Goal: Complete application form

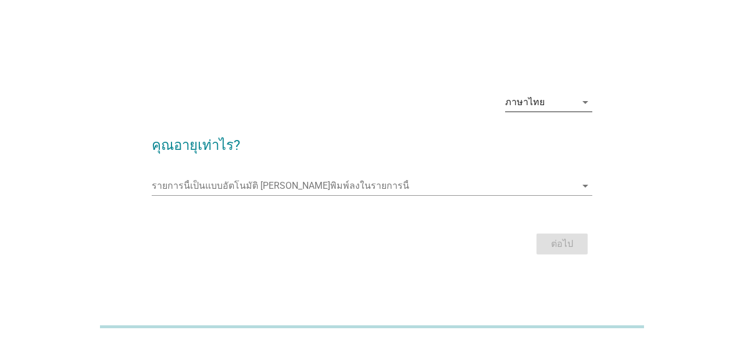
click at [584, 99] on icon "arrow_drop_down" at bounding box center [585, 102] width 14 height 14
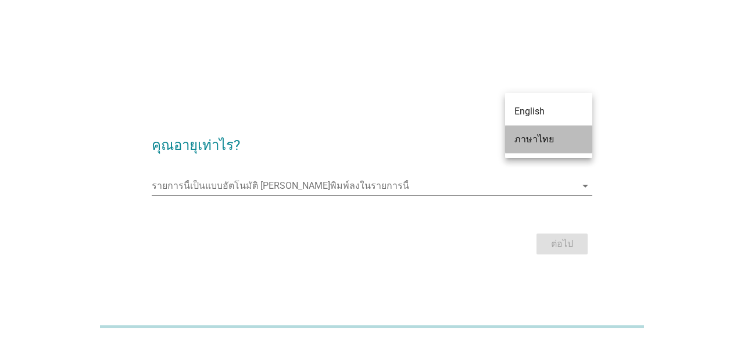
click at [564, 136] on div "ภาษาไทย" at bounding box center [548, 140] width 69 height 14
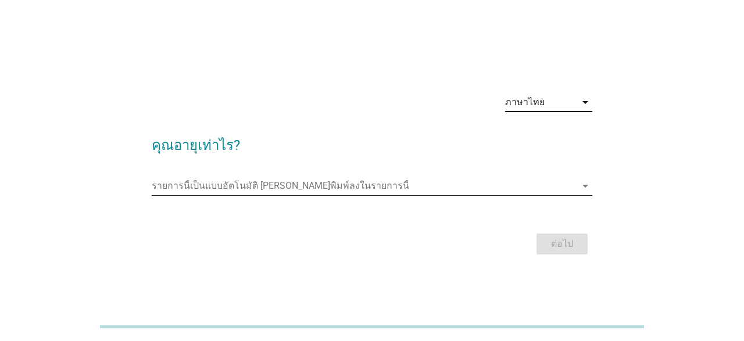
click at [496, 183] on input "รายการนี้เป็นแบบอัตโนมัติ คุณสามารถพิมพ์ลงในรายการนี้" at bounding box center [364, 186] width 424 height 19
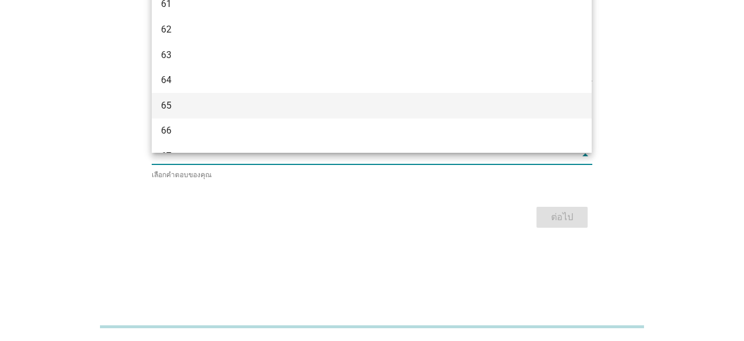
scroll to position [849, 0]
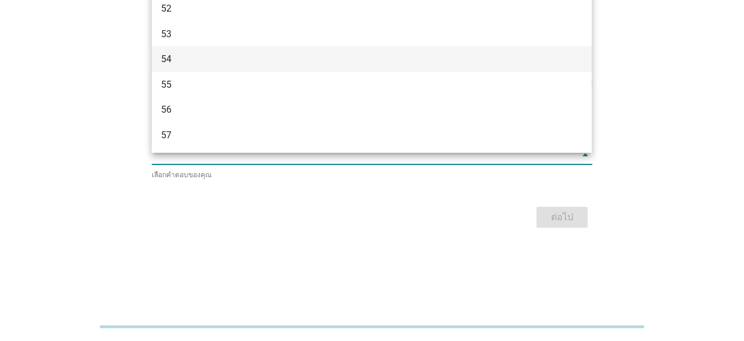
click at [169, 56] on div "54" at bounding box center [354, 59] width 387 height 14
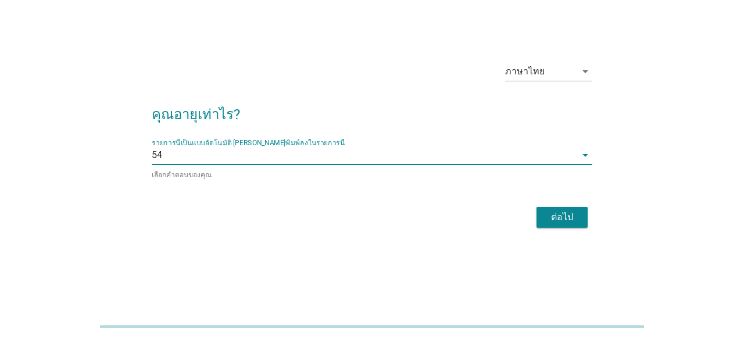
click at [568, 209] on button "ต่อไป" at bounding box center [562, 217] width 51 height 21
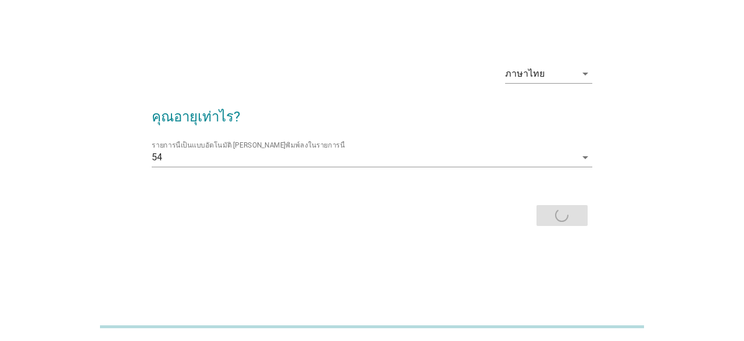
scroll to position [0, 0]
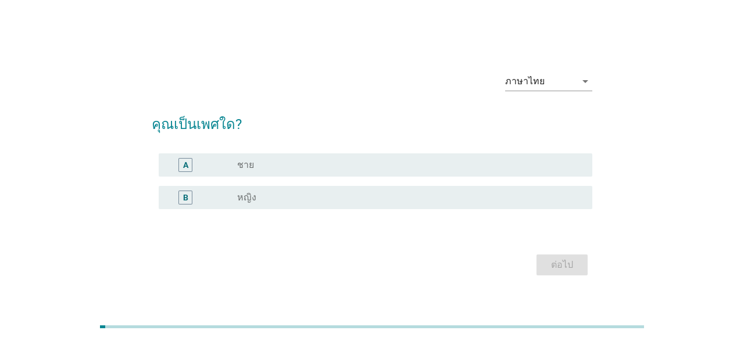
click at [187, 194] on div "B" at bounding box center [185, 197] width 5 height 12
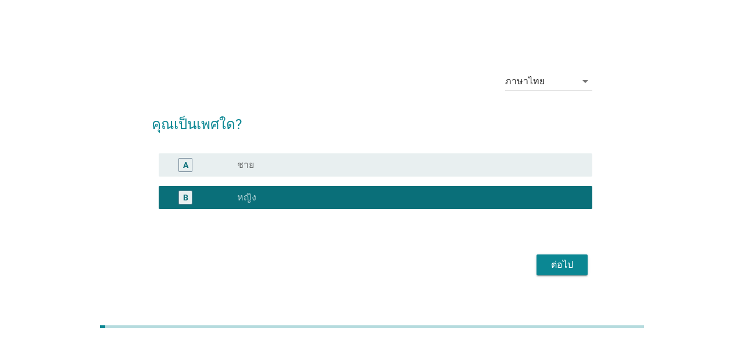
click at [576, 268] on div "ต่อไป" at bounding box center [562, 265] width 33 height 14
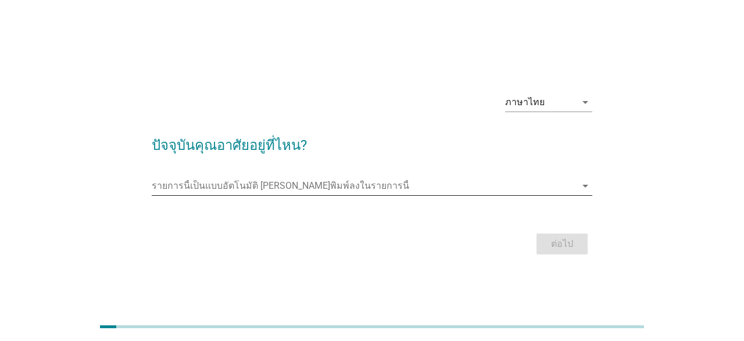
click at [387, 181] on input "รายการนี้เป็นแบบอัตโนมัติ คุณสามารถพิมพ์ลงในรายการนี้" at bounding box center [364, 186] width 424 height 19
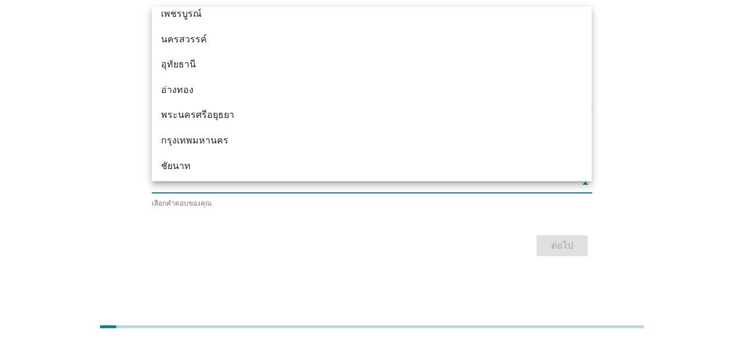
scroll to position [930, 0]
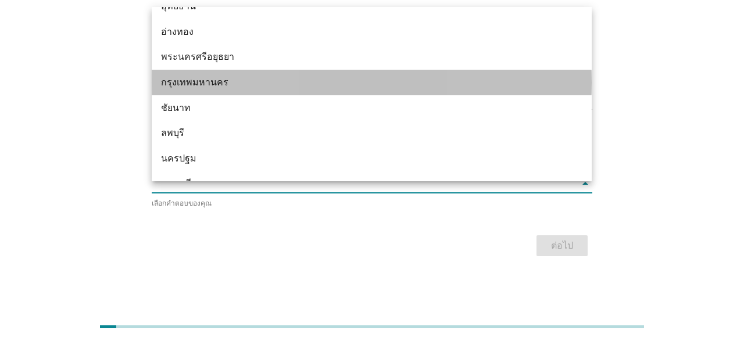
click at [221, 83] on div "กรุงเทพมหานคร" at bounding box center [354, 83] width 387 height 14
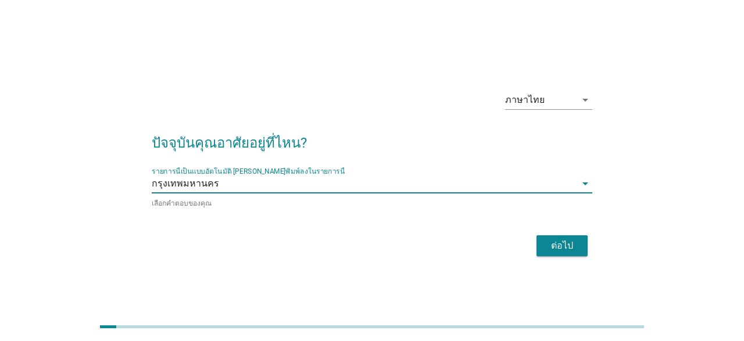
click at [553, 239] on div "ต่อไป" at bounding box center [562, 246] width 33 height 14
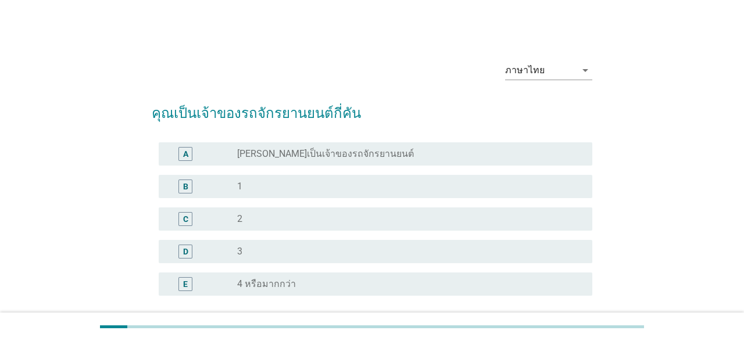
click at [183, 153] on div "A" at bounding box center [185, 154] width 14 height 14
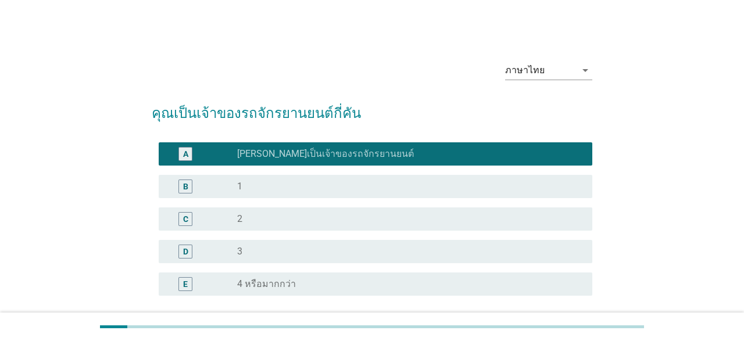
scroll to position [103, 0]
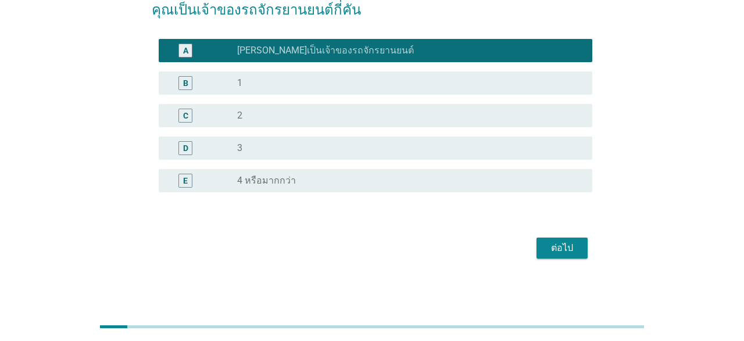
click at [569, 243] on div "ต่อไป" at bounding box center [562, 248] width 33 height 14
